Goal: Information Seeking & Learning: Learn about a topic

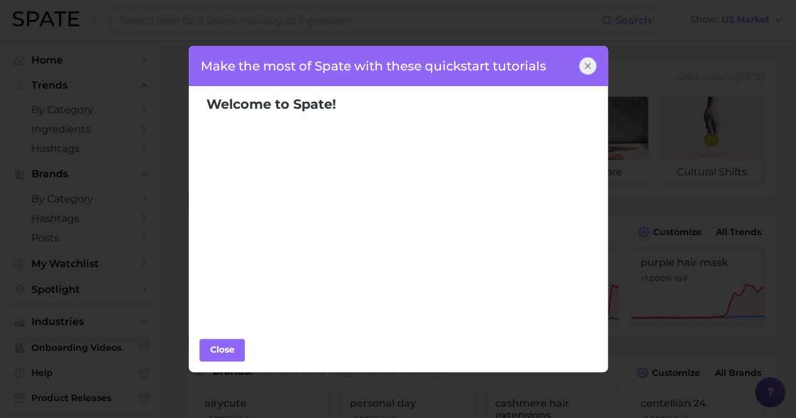
click at [593, 61] on div at bounding box center [588, 66] width 18 height 18
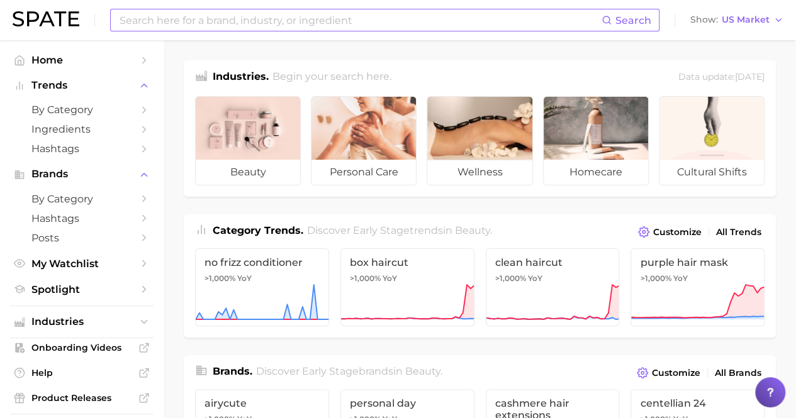
click at [259, 20] on input at bounding box center [359, 19] width 483 height 21
type input "liquid blush"
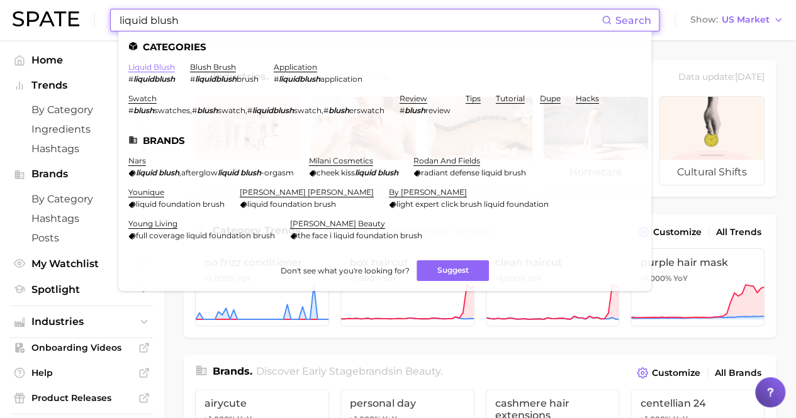
click at [147, 65] on link "liquid blush" at bounding box center [151, 66] width 47 height 9
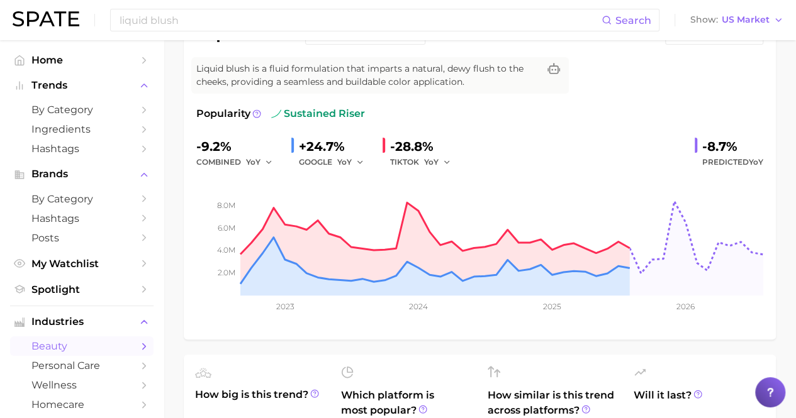
scroll to position [63, 0]
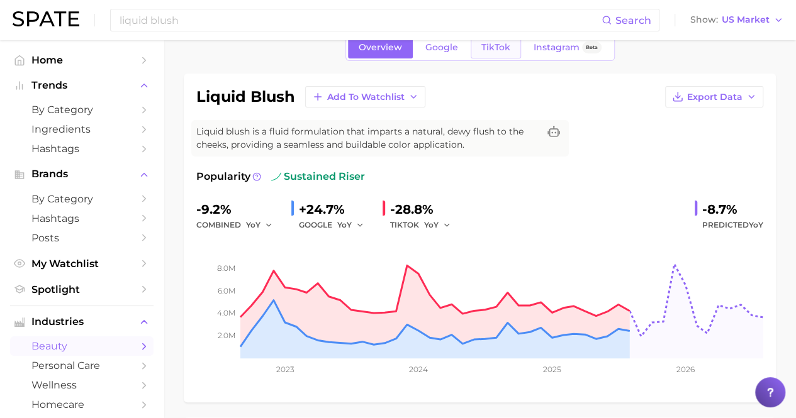
click at [485, 46] on span "TikTok" at bounding box center [495, 47] width 29 height 11
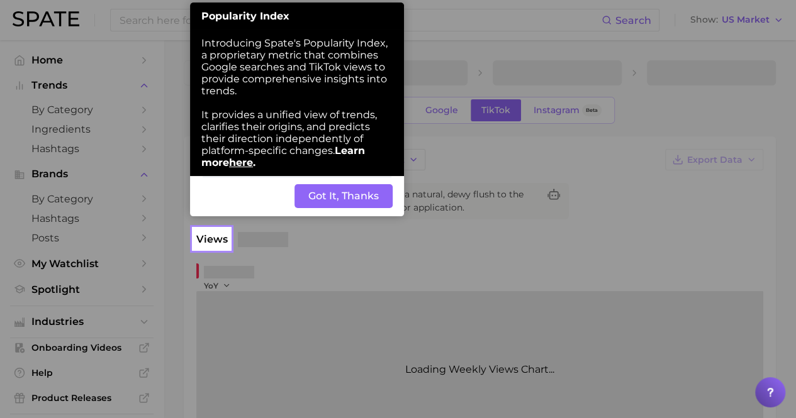
click at [346, 199] on button "Got It, Thanks" at bounding box center [343, 196] width 98 height 24
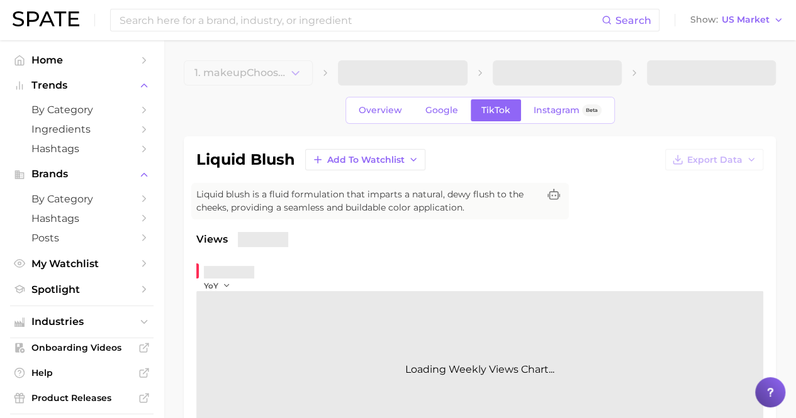
scroll to position [63, 0]
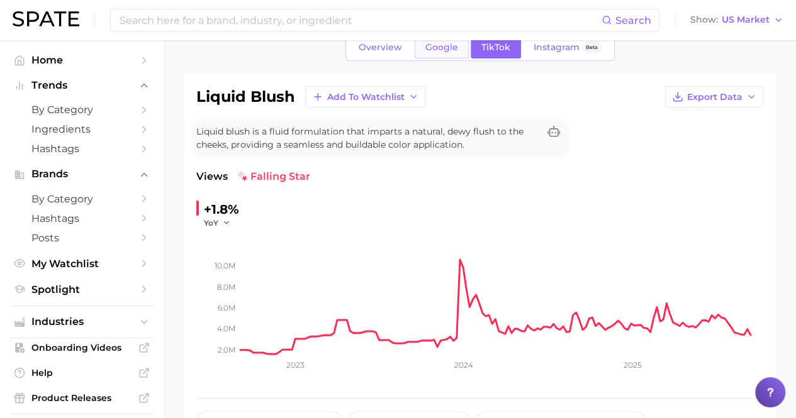
click at [448, 51] on span "Google" at bounding box center [441, 47] width 33 height 11
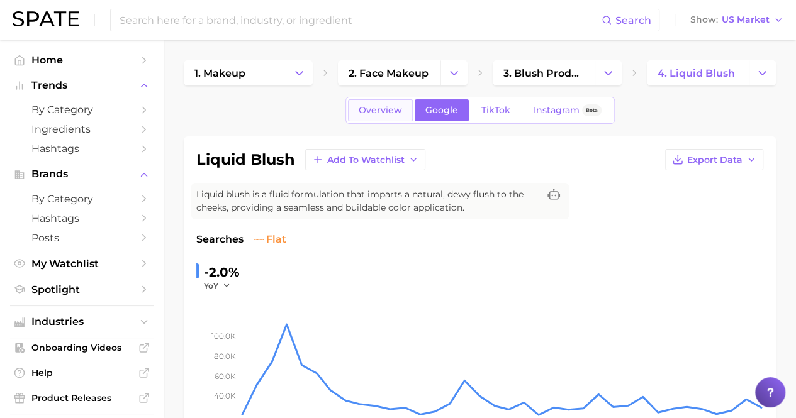
click at [386, 109] on span "Overview" at bounding box center [380, 110] width 43 height 11
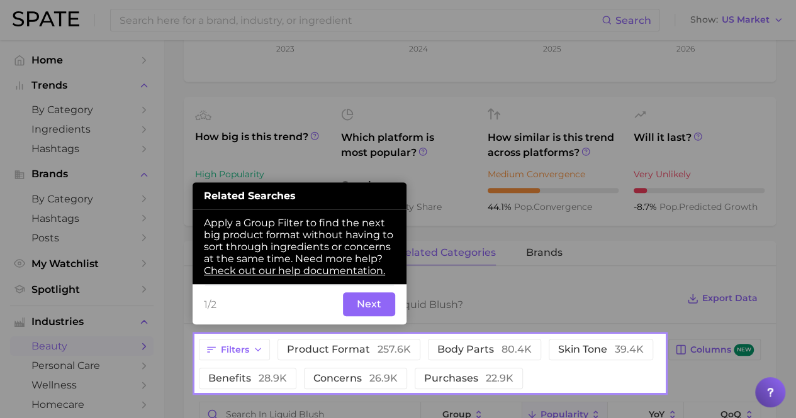
scroll to position [385, 0]
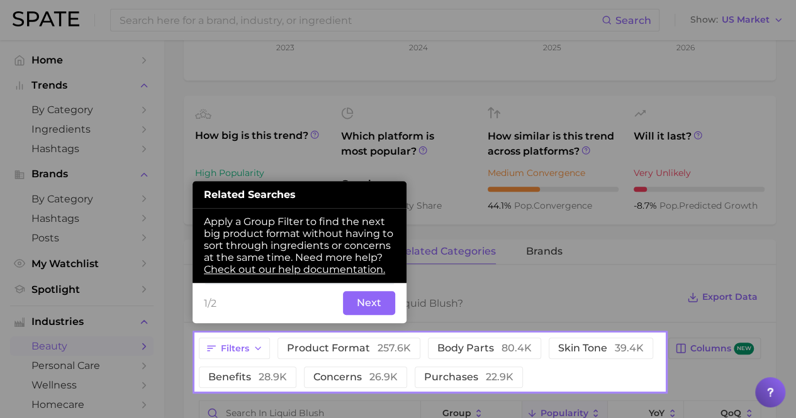
click at [384, 298] on button "Next" at bounding box center [369, 303] width 52 height 24
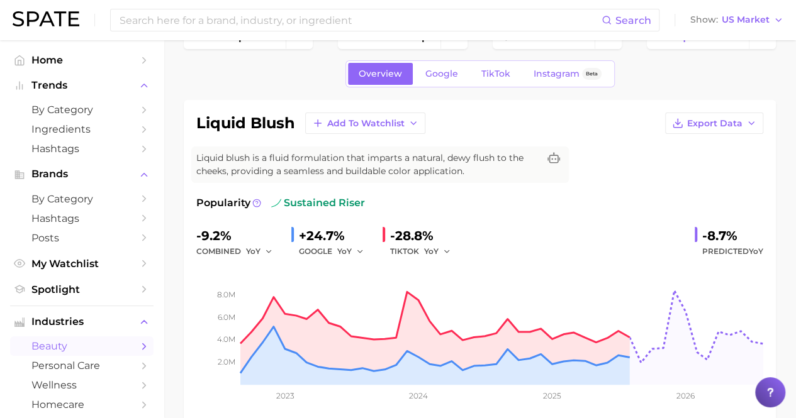
scroll to position [63, 0]
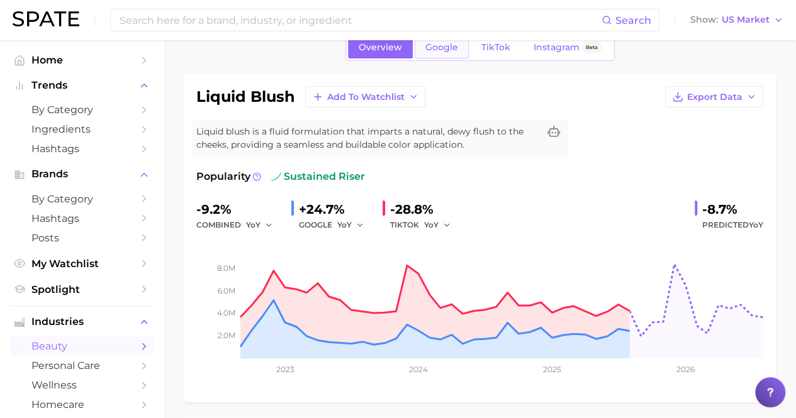
click at [453, 55] on link "Google" at bounding box center [442, 47] width 54 height 22
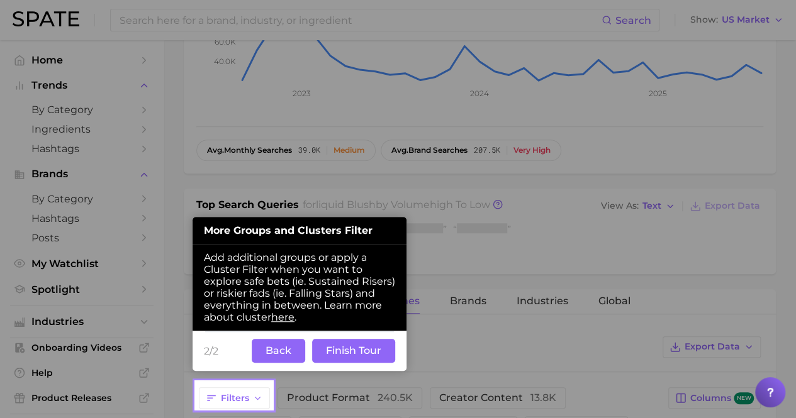
scroll to position [354, 0]
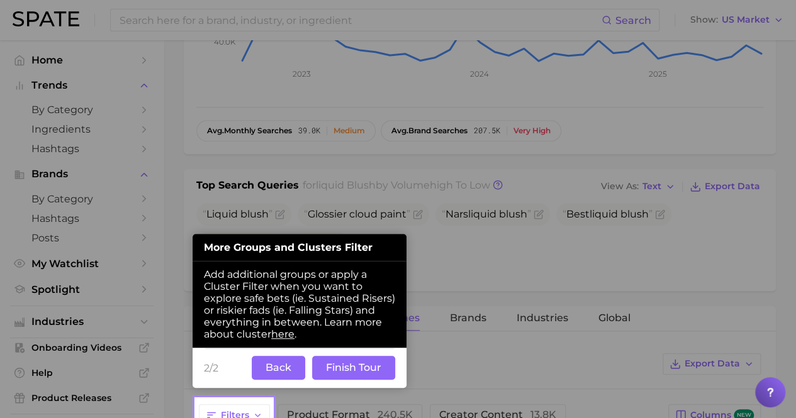
click at [297, 330] on span "Add additional groups or apply a Cluster Filter when you want to explore safe b…" at bounding box center [299, 305] width 191 height 72
click at [287, 367] on button "Back" at bounding box center [278, 368] width 53 height 24
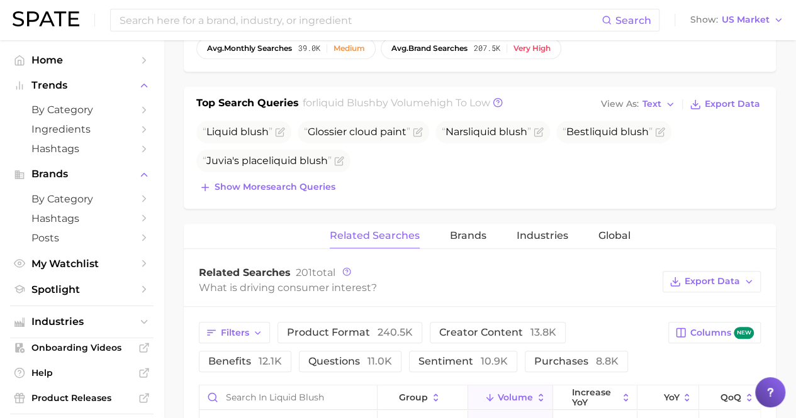
scroll to position [417, 0]
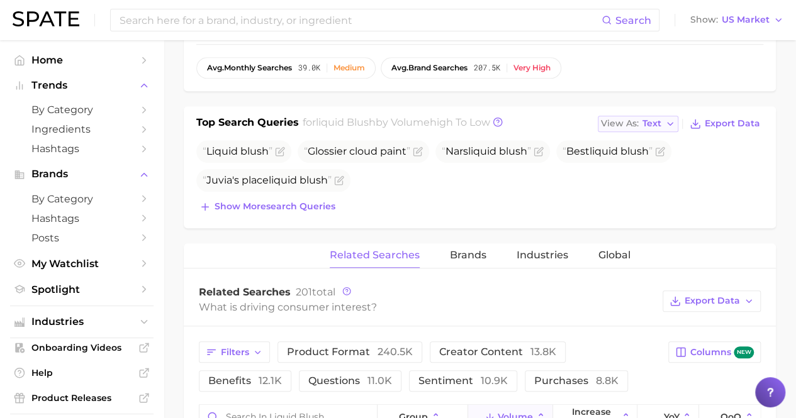
click at [666, 120] on button "View As Text" at bounding box center [638, 124] width 81 height 16
click at [657, 162] on button "Table" at bounding box center [667, 167] width 138 height 23
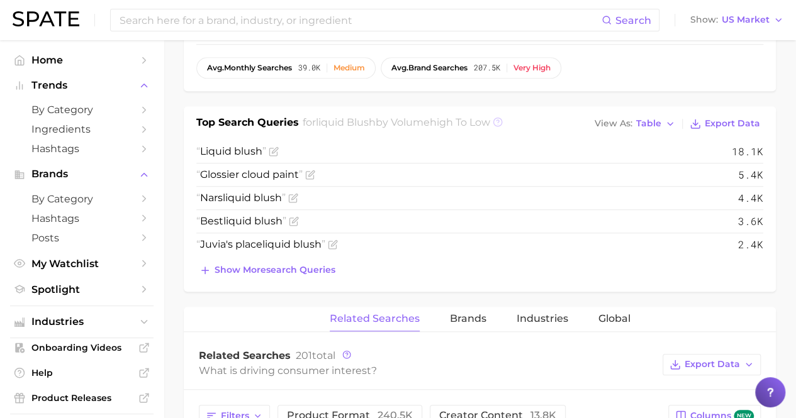
click at [503, 122] on icon at bounding box center [498, 122] width 10 height 10
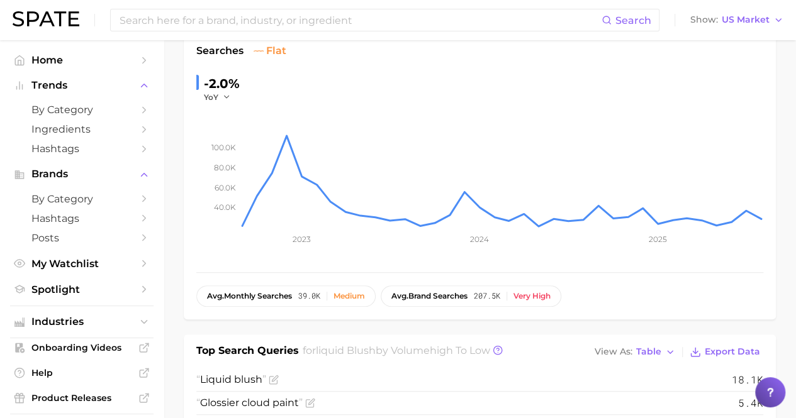
scroll to position [0, 0]
